Goal: Transaction & Acquisition: Purchase product/service

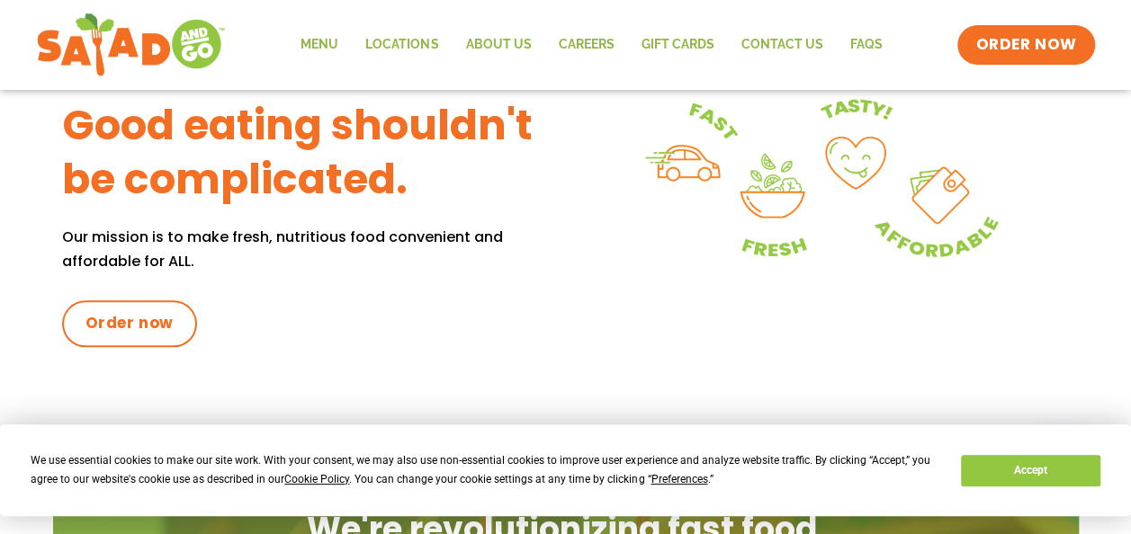
scroll to position [786, 0]
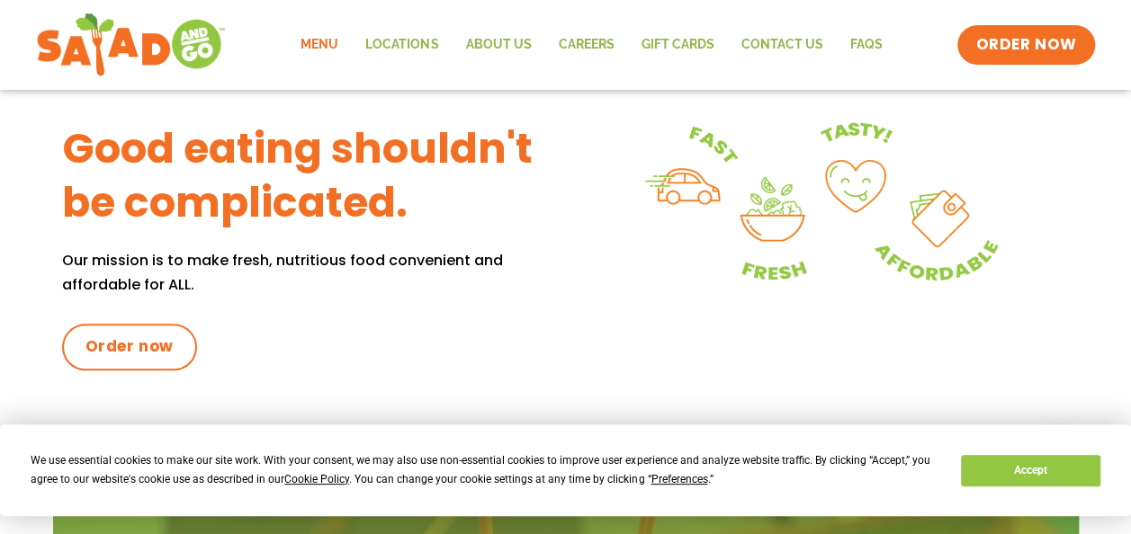
click at [318, 40] on link "Menu" at bounding box center [319, 44] width 65 height 41
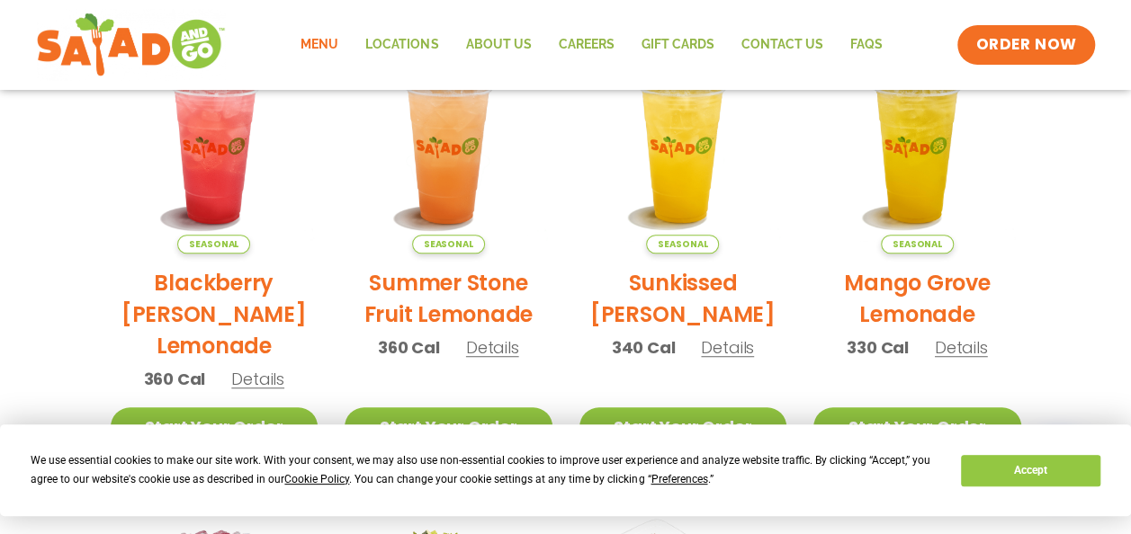
scroll to position [469, 0]
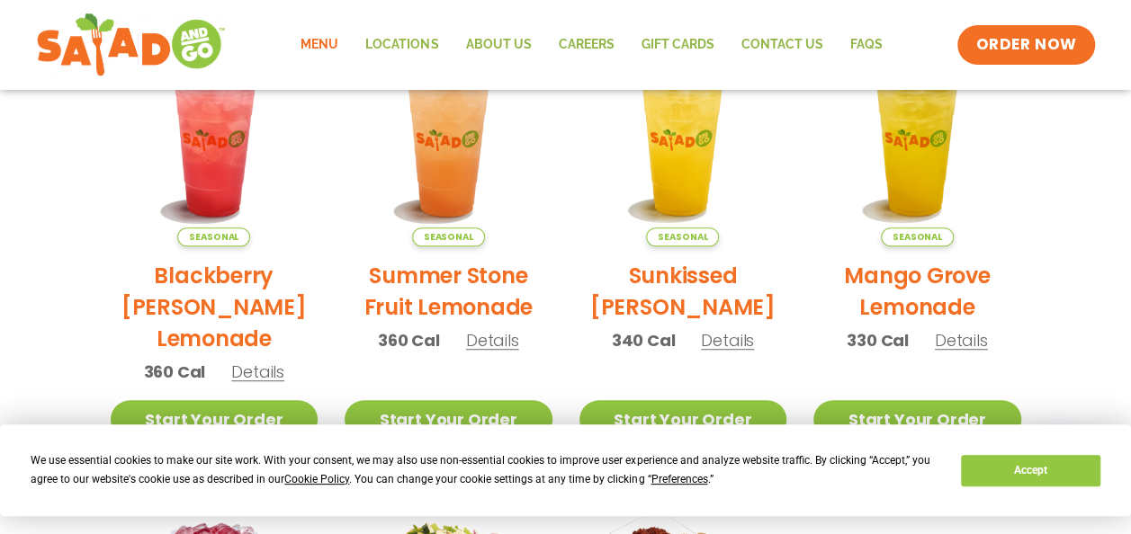
click at [1086, 172] on section "Featured Menu Available for a limited time! Seasonal Blackberry [PERSON_NAME] L…" at bounding box center [565, 368] width 1131 height 1098
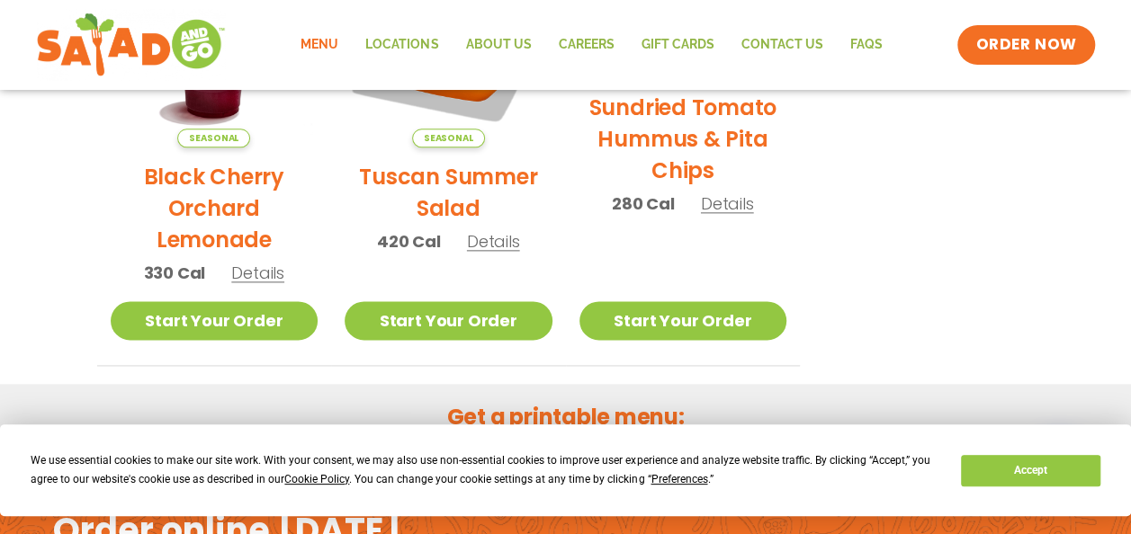
scroll to position [1018, 0]
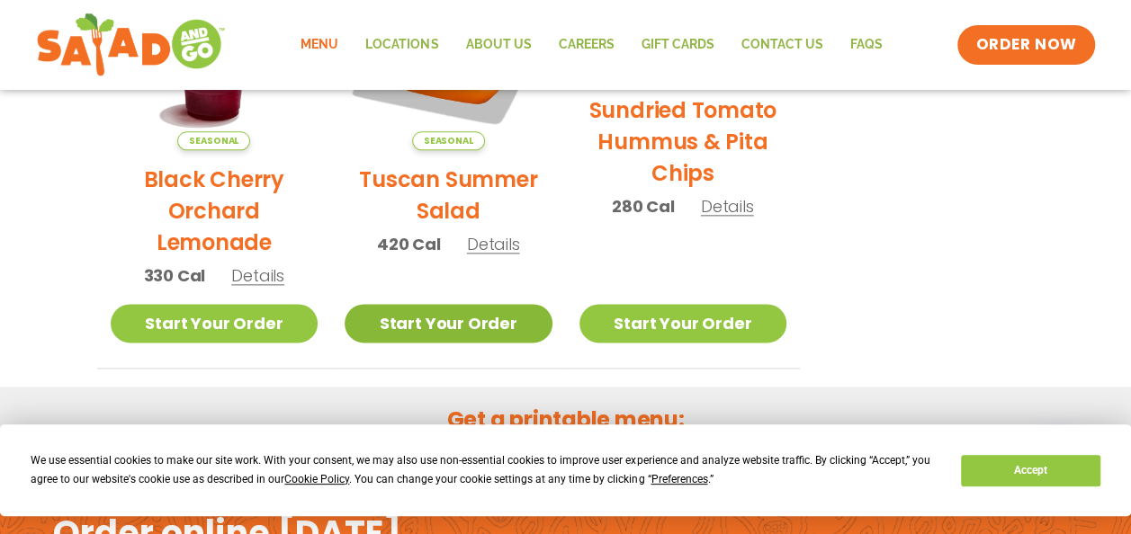
click at [433, 317] on link "Start Your Order" at bounding box center [448, 323] width 208 height 39
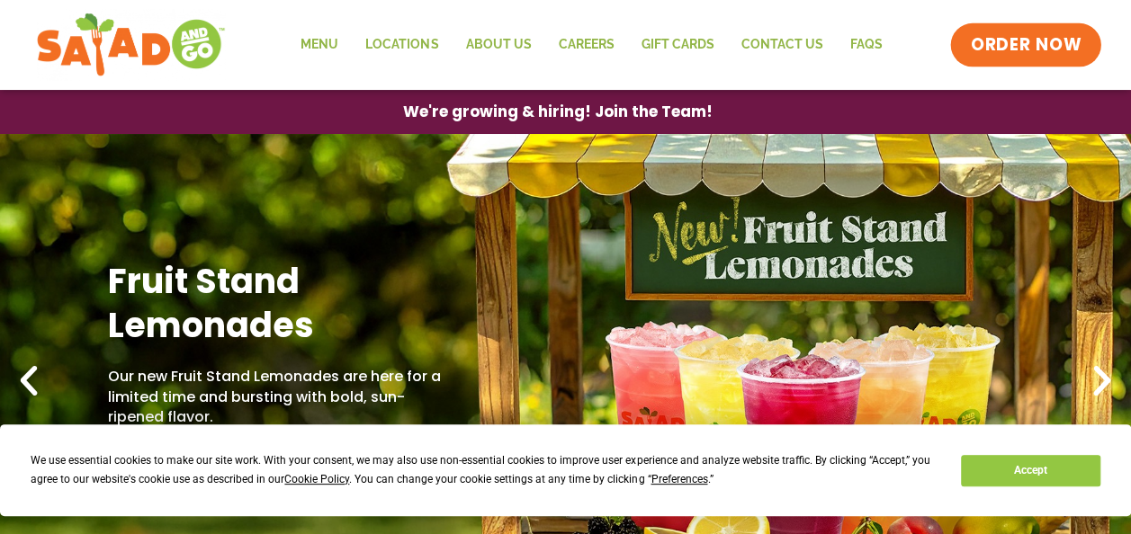
click at [1031, 37] on span "ORDER NOW" at bounding box center [1026, 44] width 112 height 23
